Goal: Navigation & Orientation: Find specific page/section

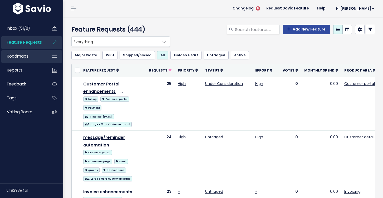
click at [25, 54] on span "Roadmaps" at bounding box center [18, 56] width 22 height 6
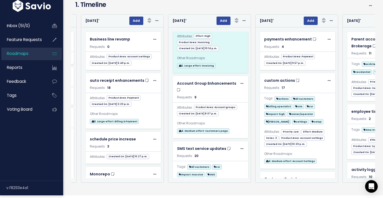
scroll to position [78, 0]
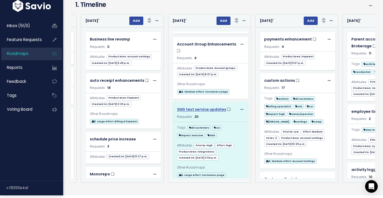
click at [197, 107] on span "SMS text service updates" at bounding box center [201, 109] width 49 height 5
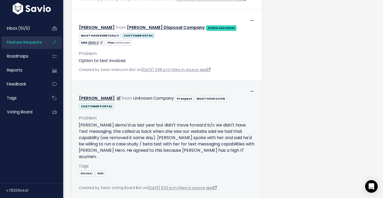
scroll to position [1489, 0]
click at [251, 90] on icon at bounding box center [251, 91] width 3 height 3
